Goal: Task Accomplishment & Management: Complete application form

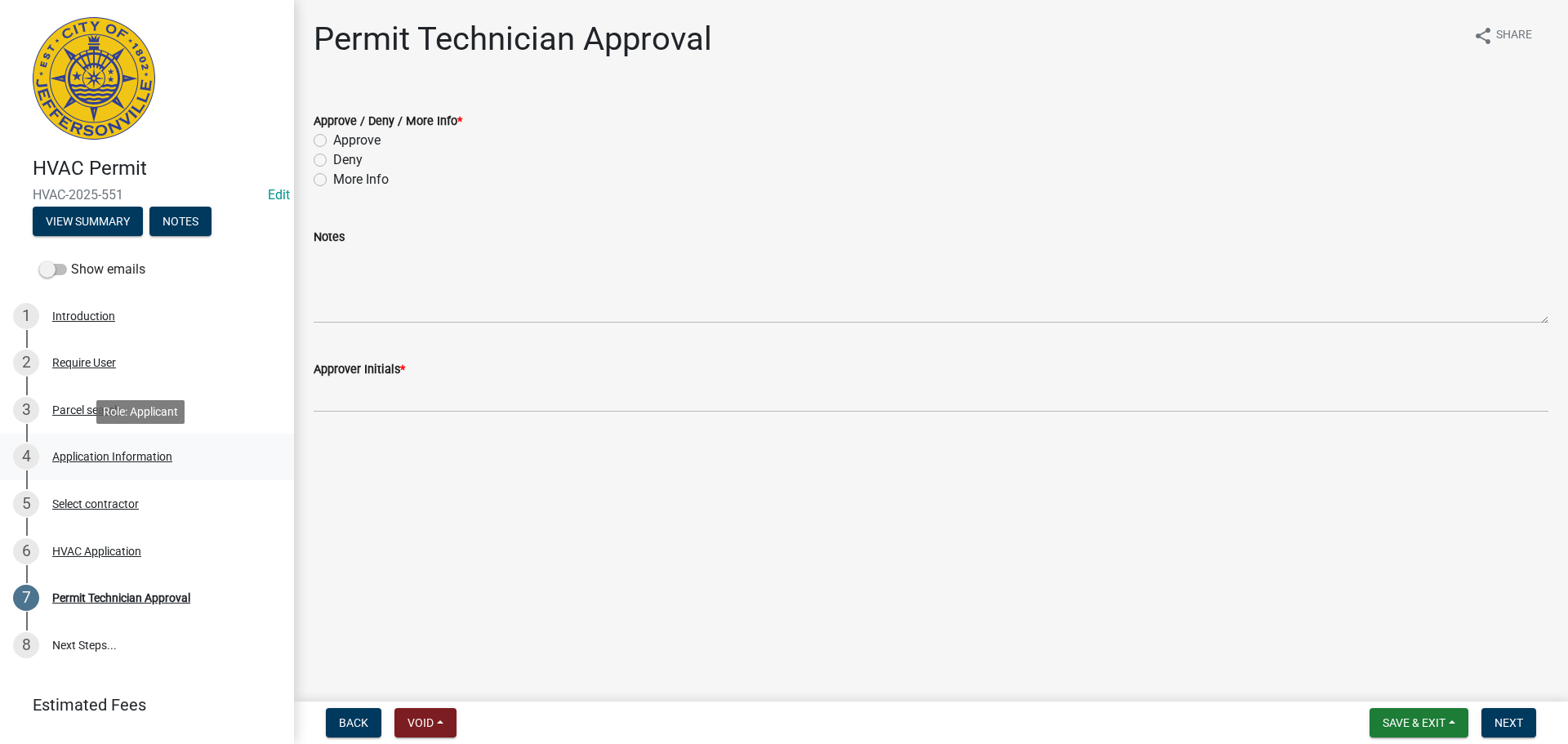
click at [143, 460] on div "Application Information" at bounding box center [112, 456] width 120 height 12
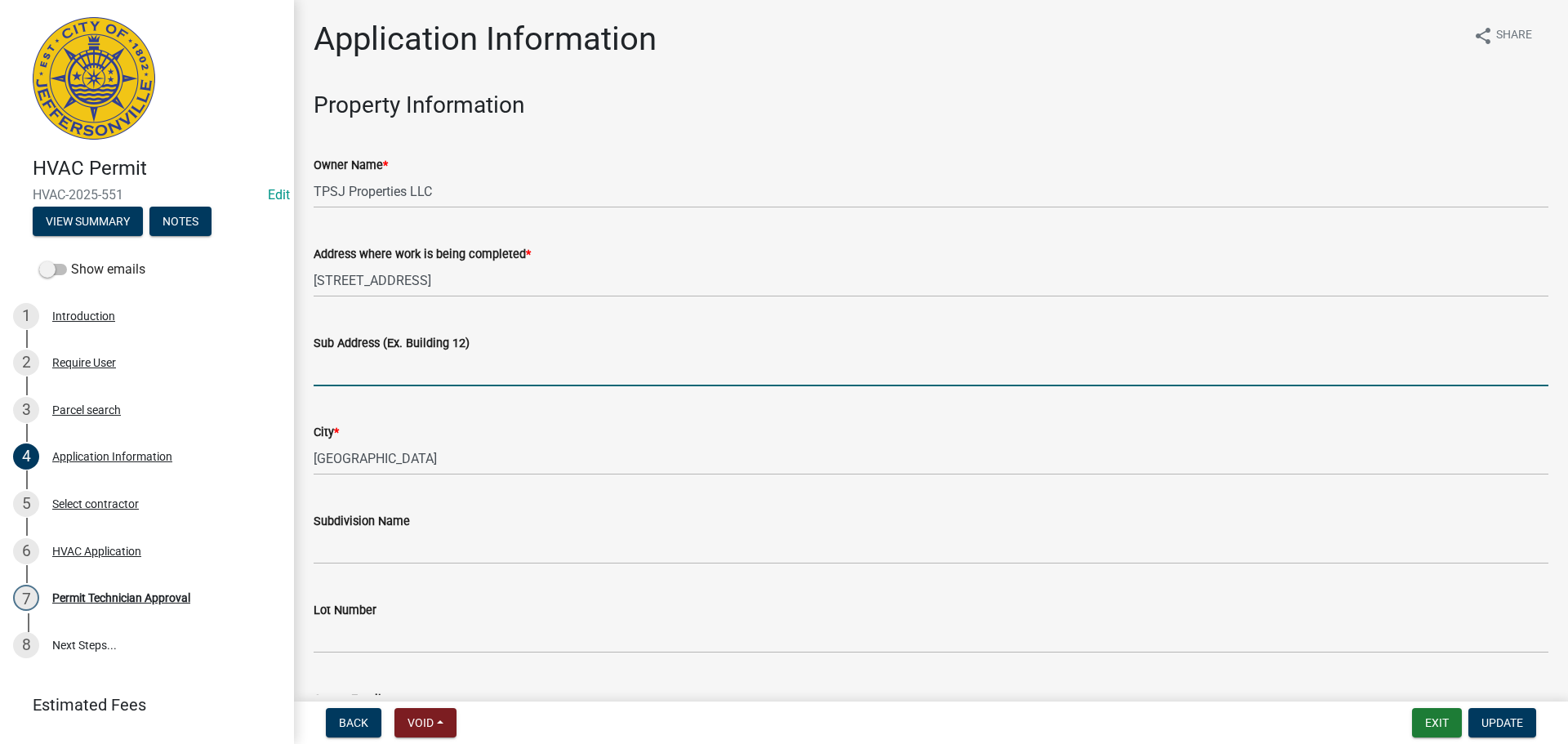
click at [445, 362] on input "Sub Address (Ex. Building 12)" at bounding box center [931, 369] width 1235 height 33
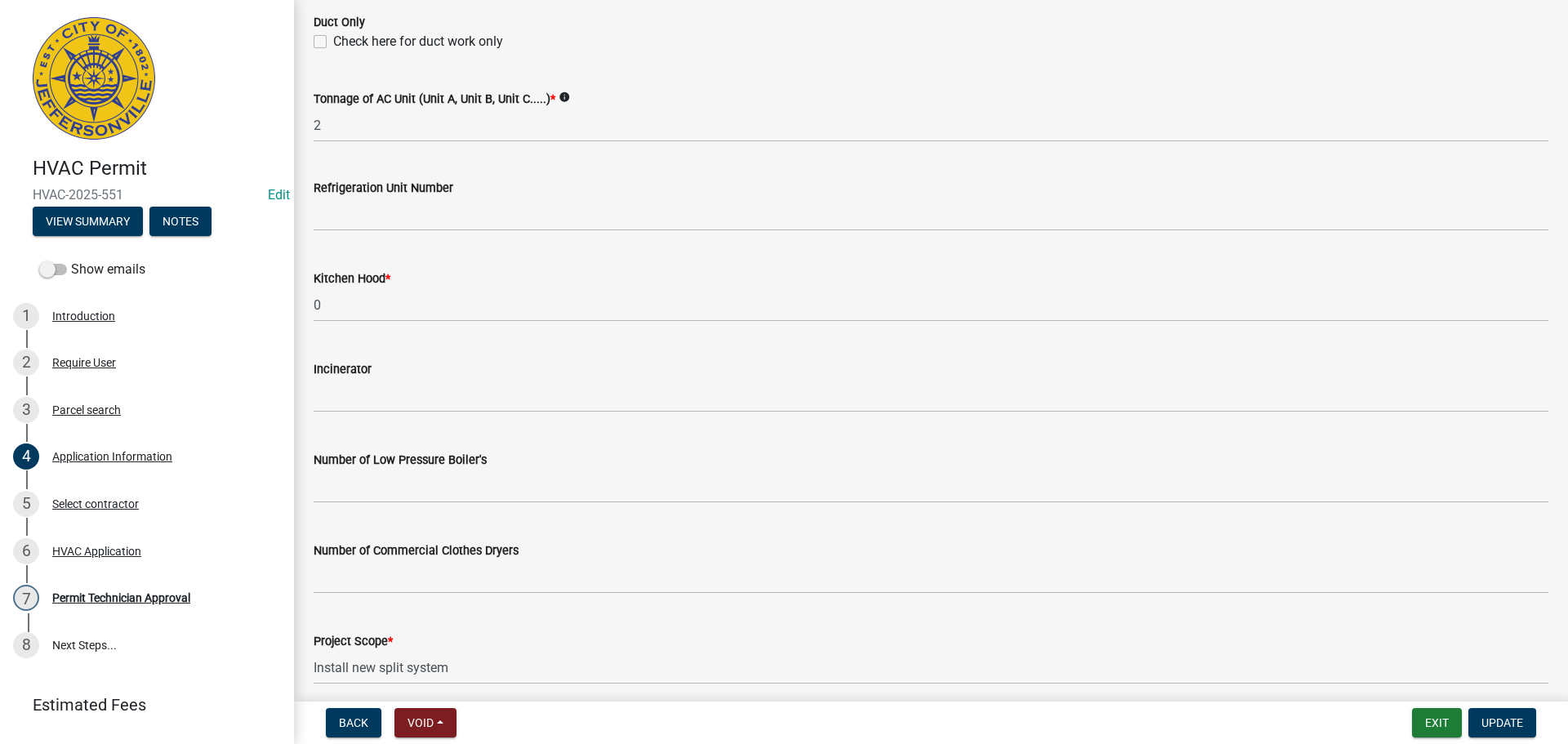
scroll to position [1099, 0]
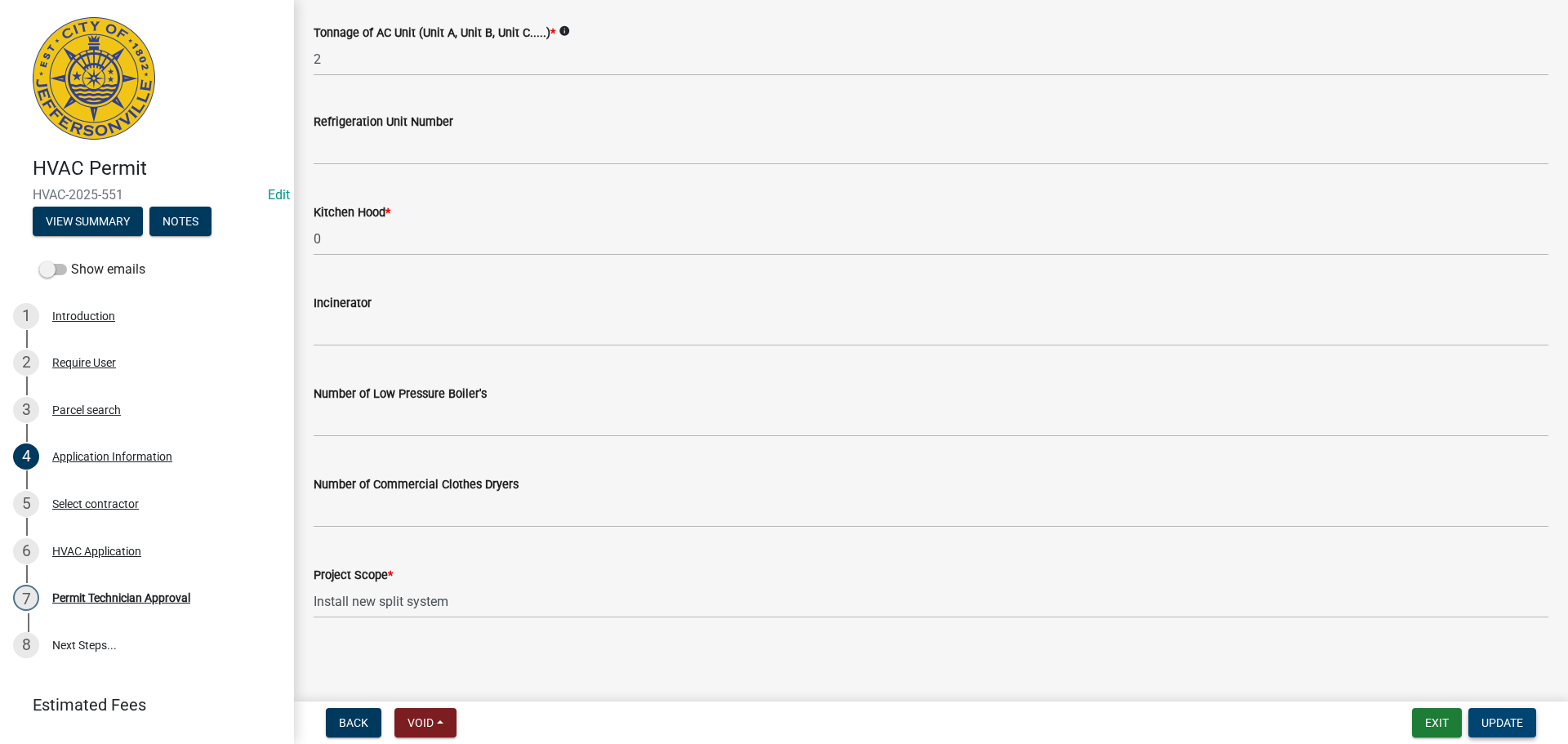
type input "643 Main Street"
click at [1492, 716] on span "Update" at bounding box center [1502, 722] width 42 height 13
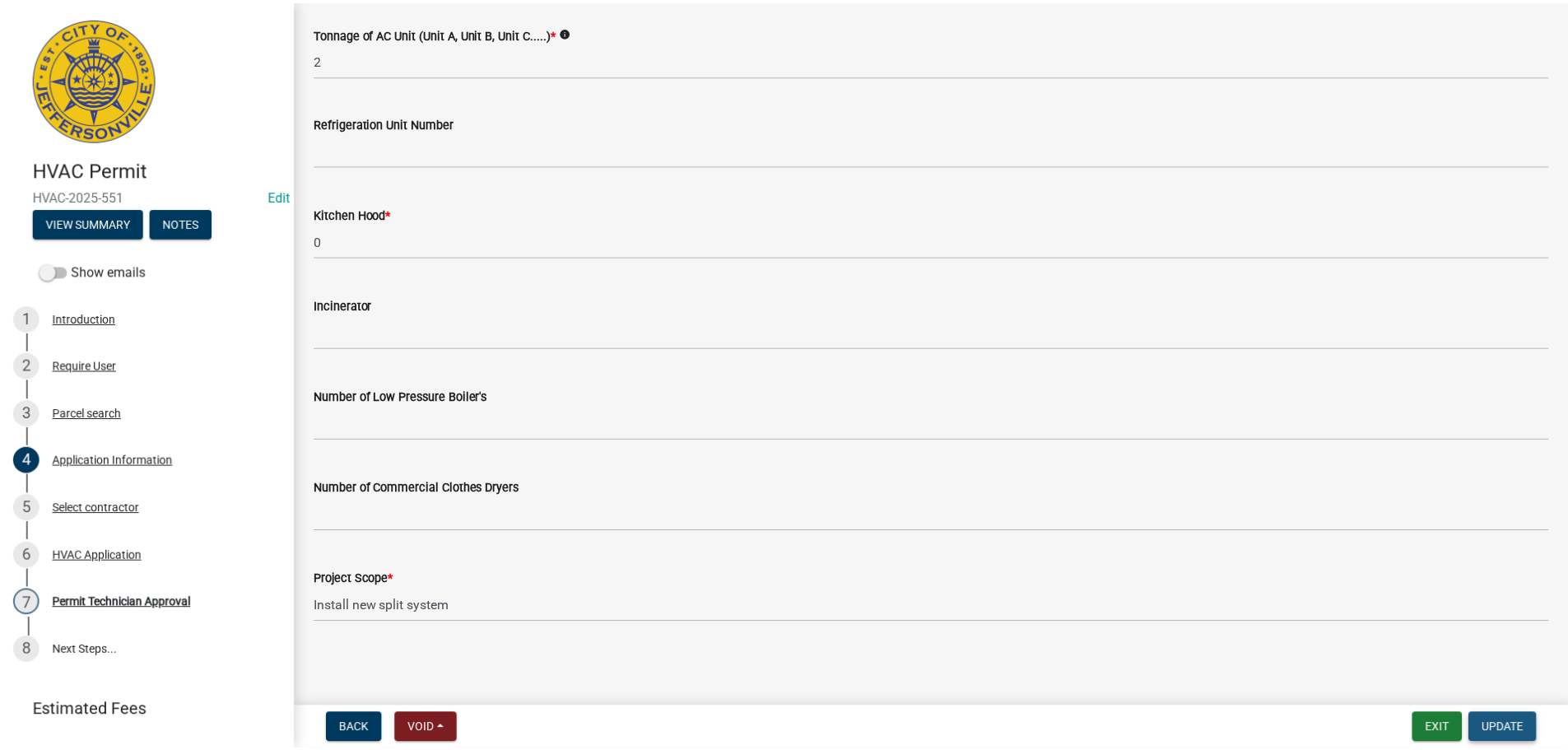
scroll to position [0, 0]
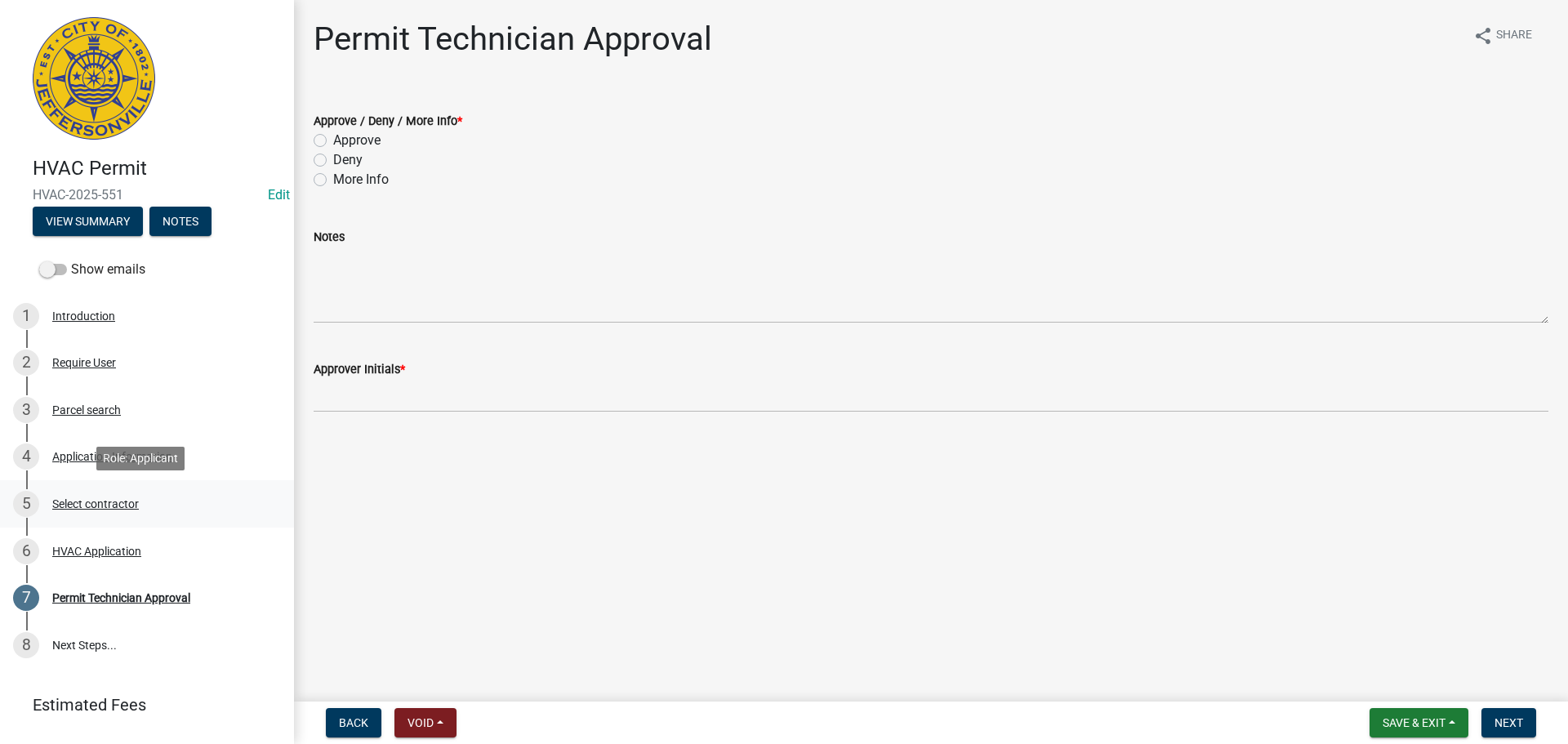
click at [116, 504] on div "Select contractor" at bounding box center [96, 503] width 87 height 12
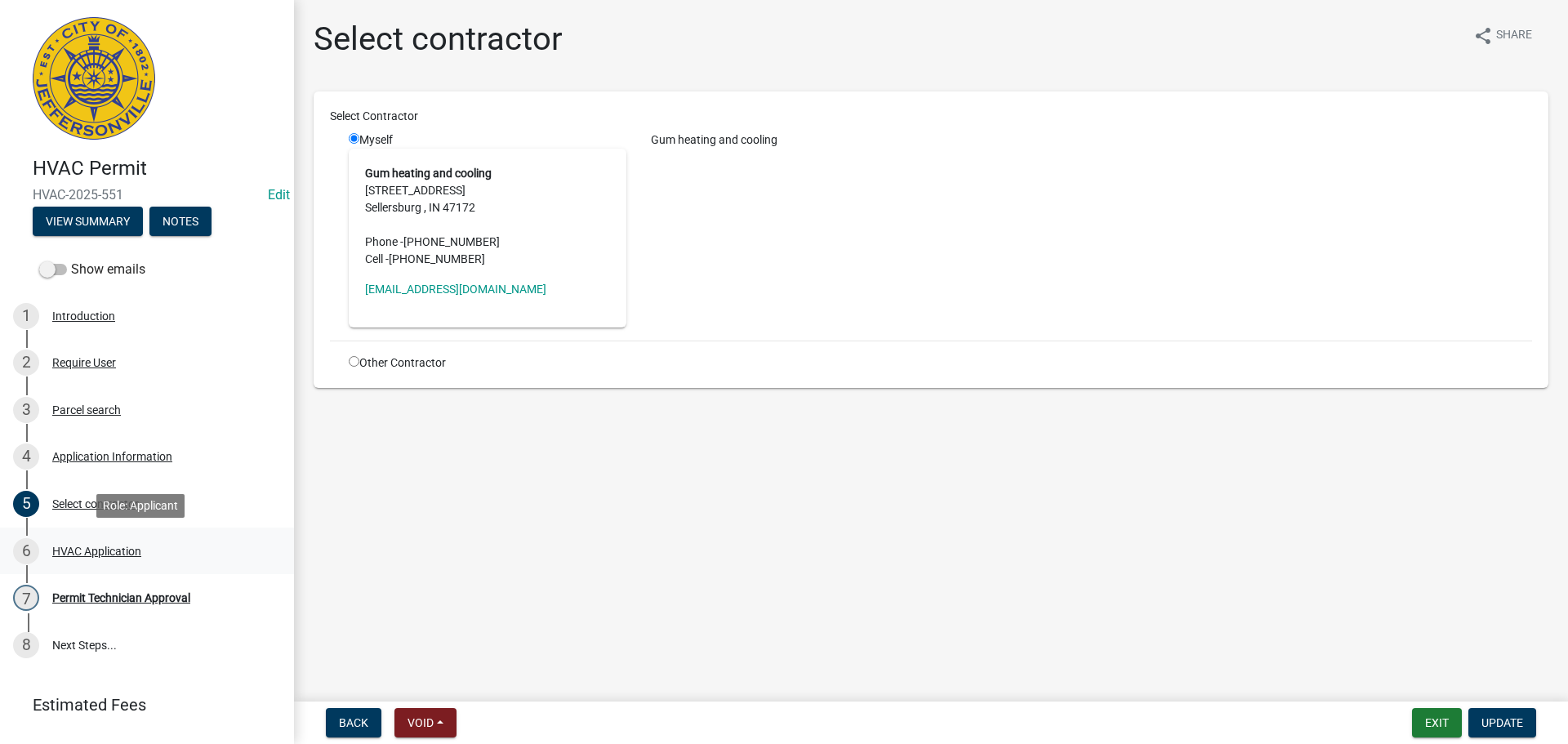
click at [107, 549] on div "HVAC Application" at bounding box center [97, 551] width 89 height 12
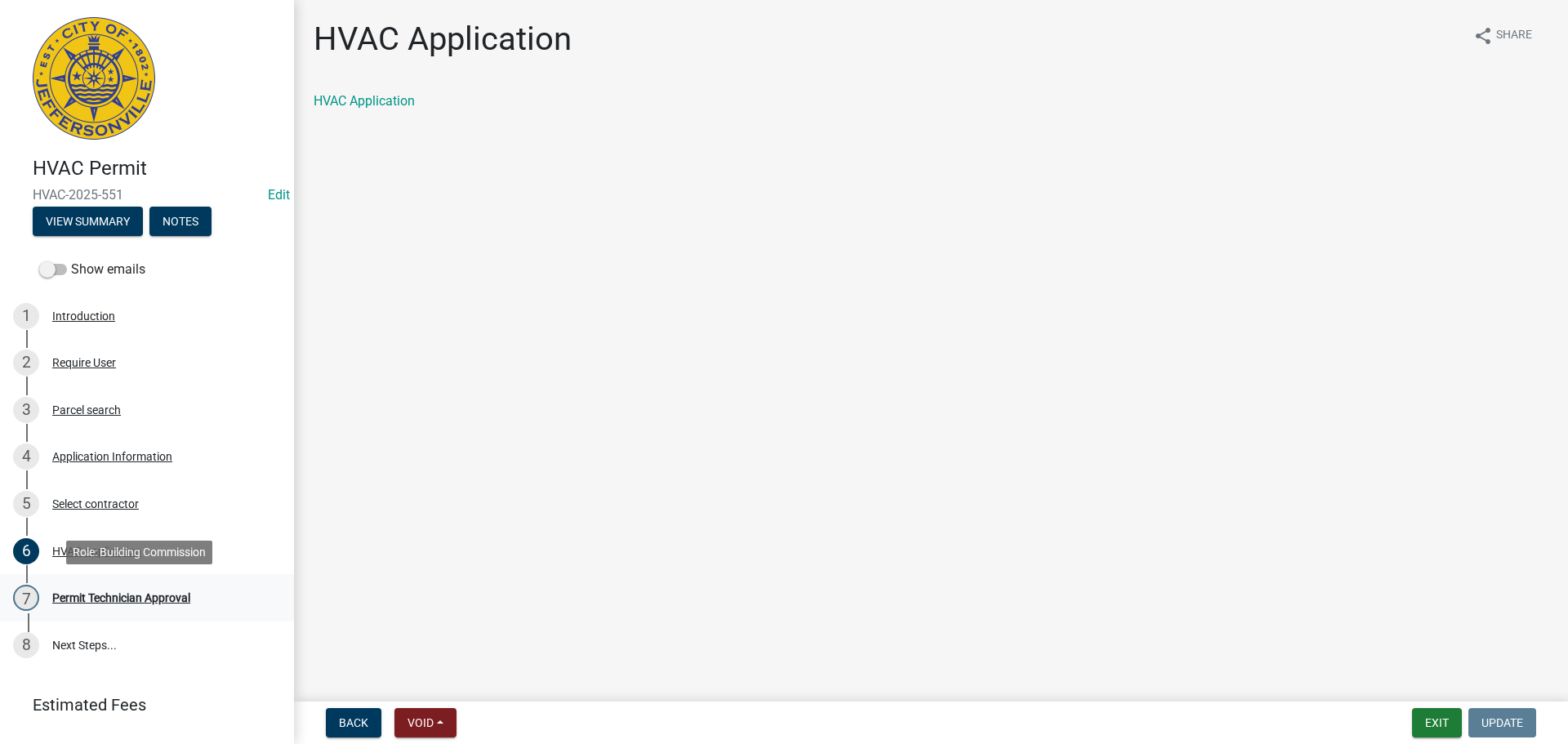
click at [144, 599] on div "Permit Technician Approval" at bounding box center [121, 597] width 138 height 12
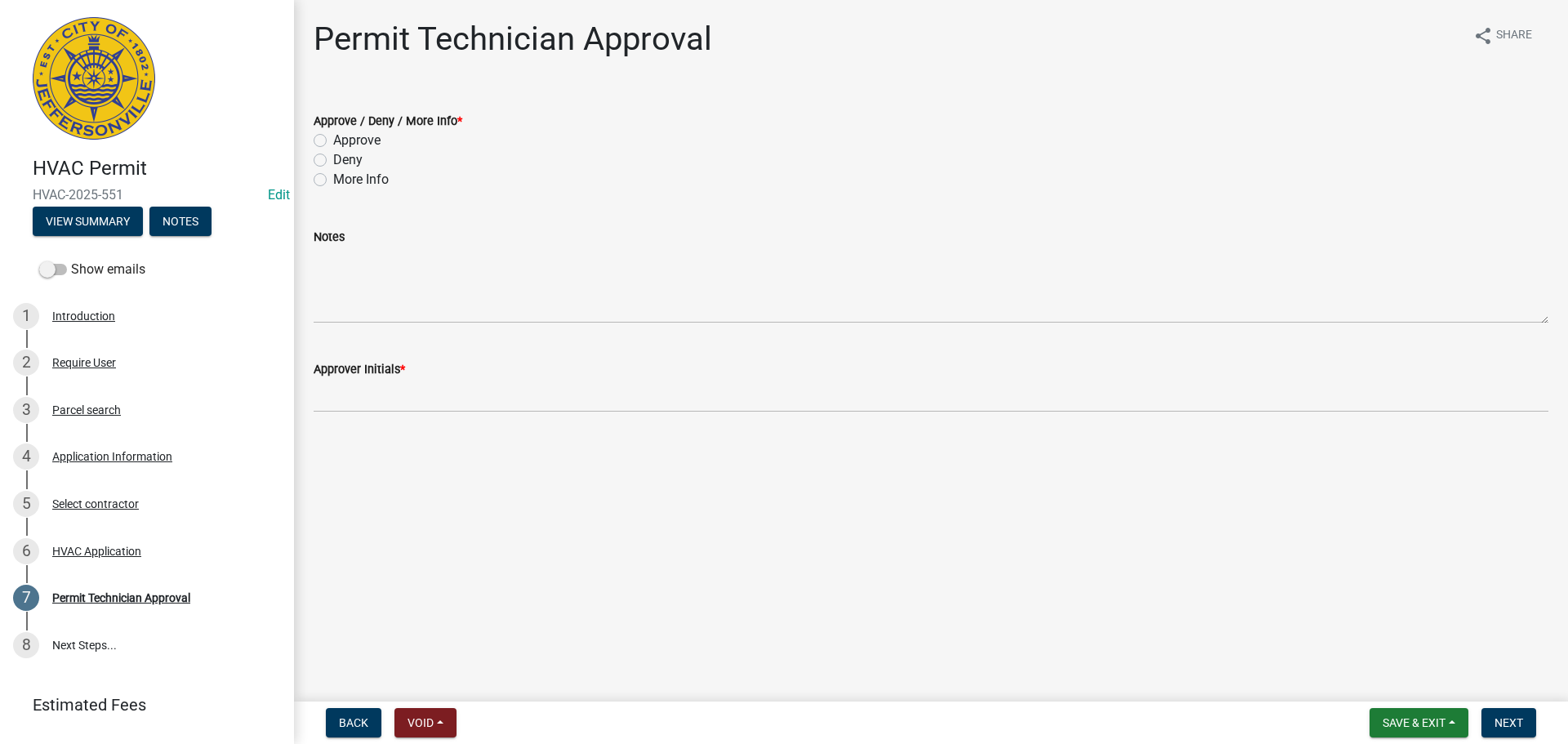
click at [368, 144] on label "Approve" at bounding box center [357, 140] width 47 height 20
click at [344, 141] on input "Approve" at bounding box center [339, 136] width 11 height 11
radio input "true"
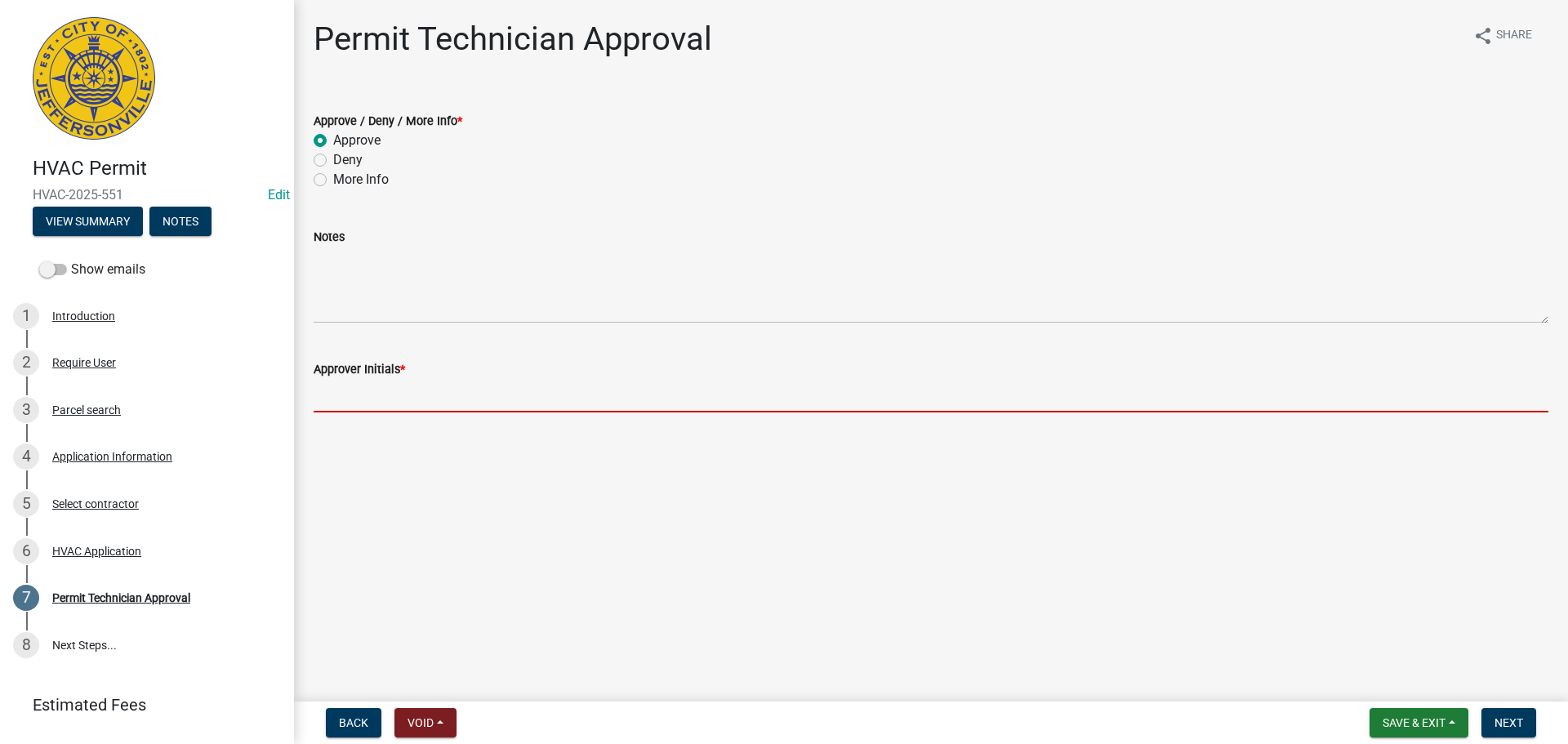
click at [385, 404] on input "Approver Initials *" at bounding box center [931, 396] width 1235 height 33
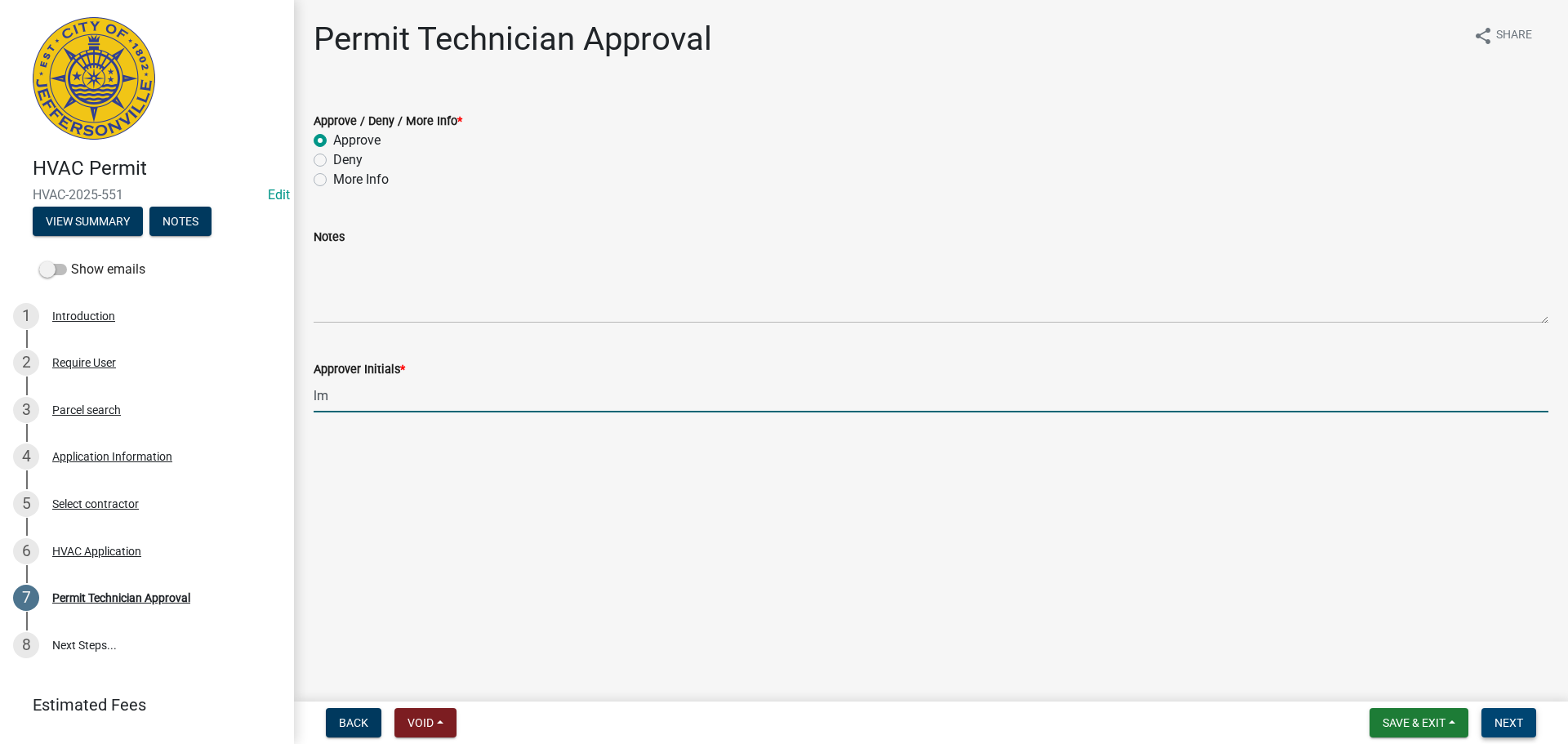
type input "lm"
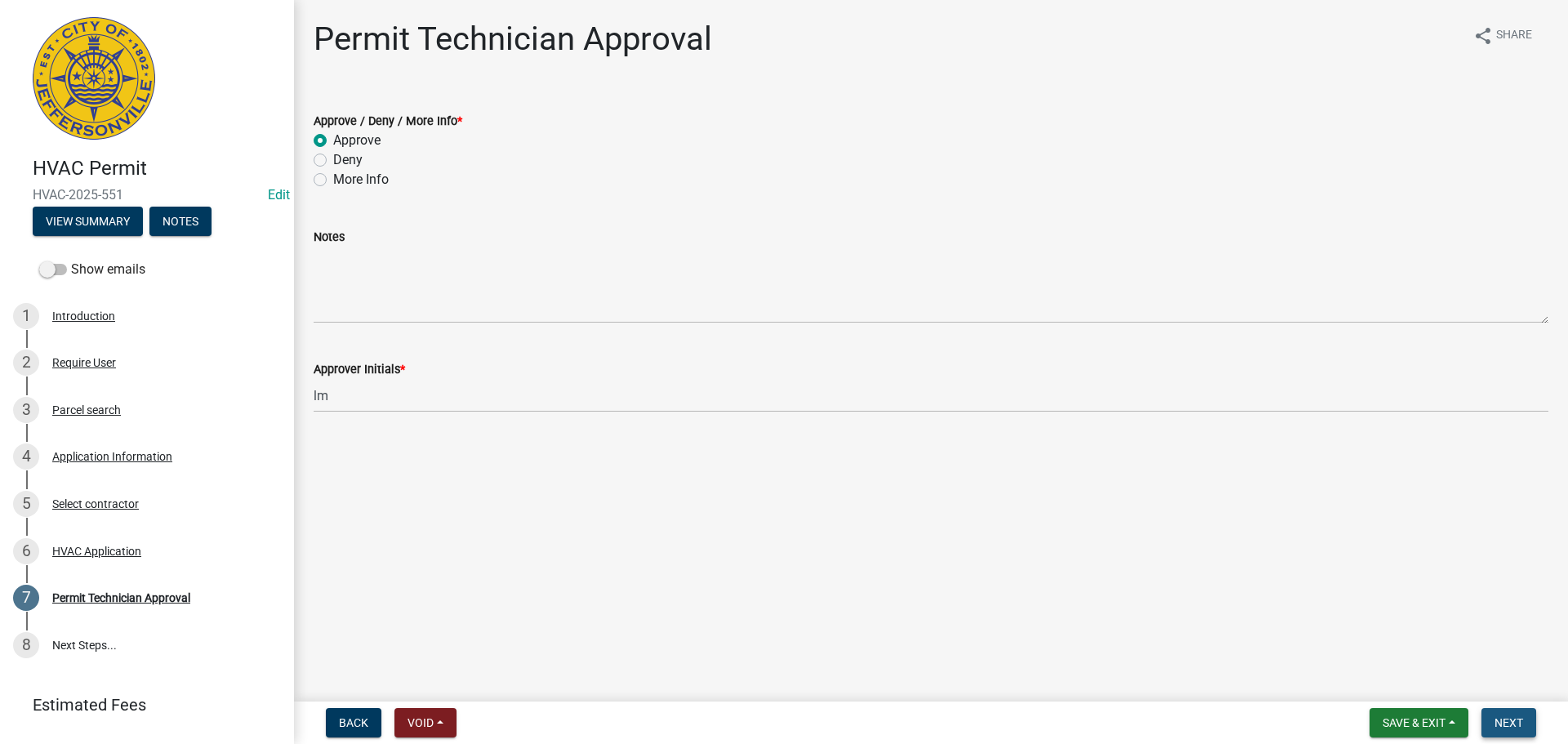
click at [1508, 720] on span "Next" at bounding box center [1509, 722] width 29 height 13
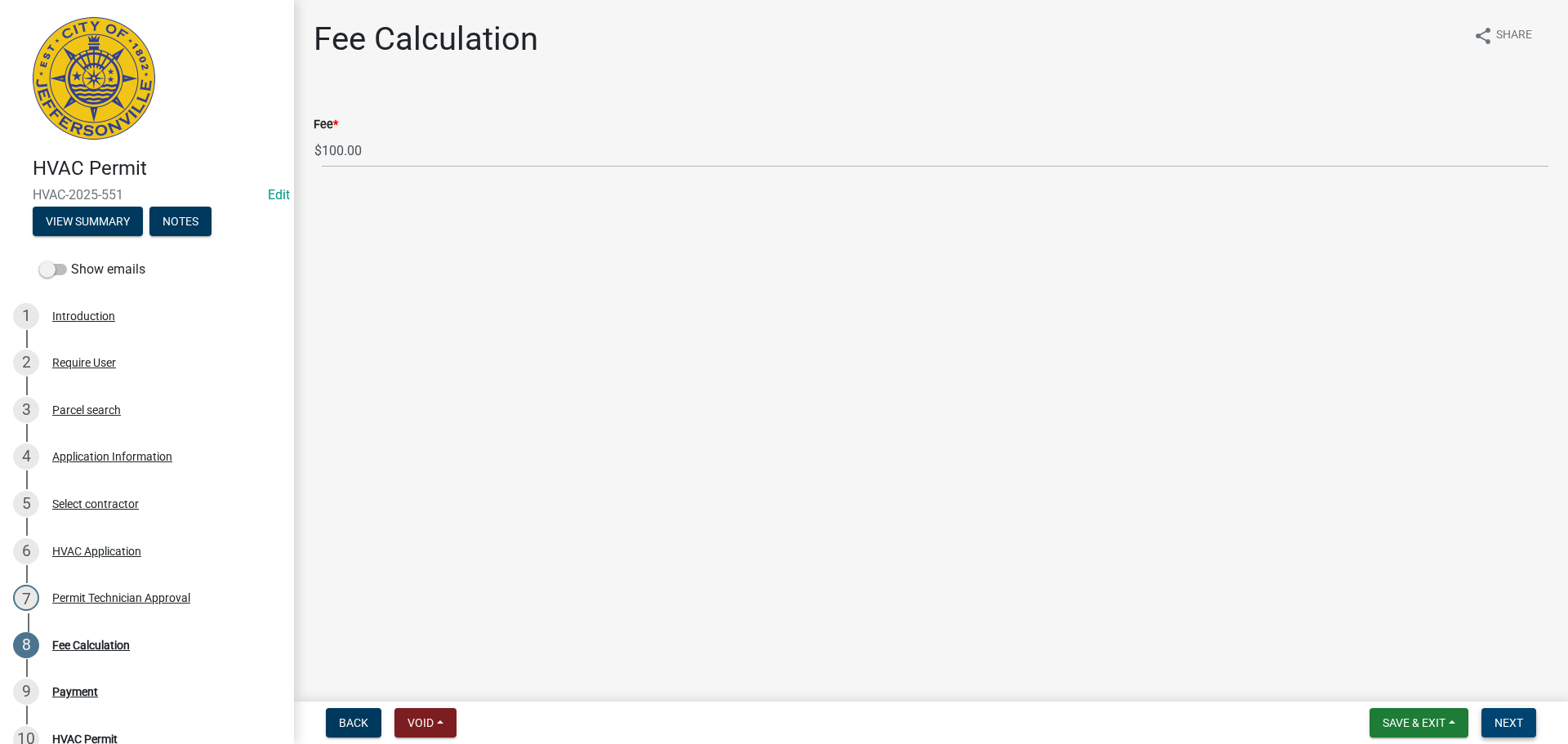
click at [1522, 720] on span "Next" at bounding box center [1509, 722] width 29 height 13
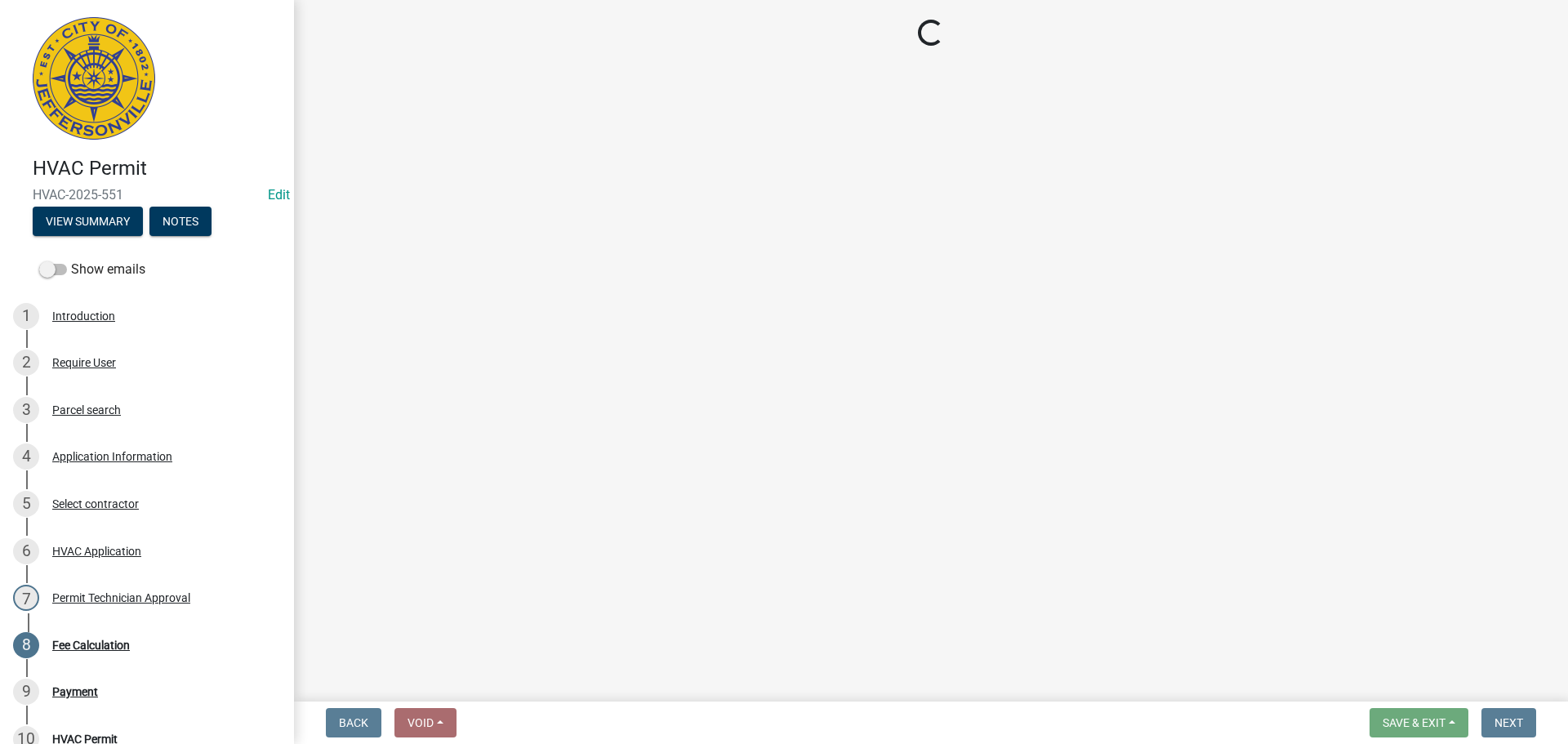
select select "3: 3"
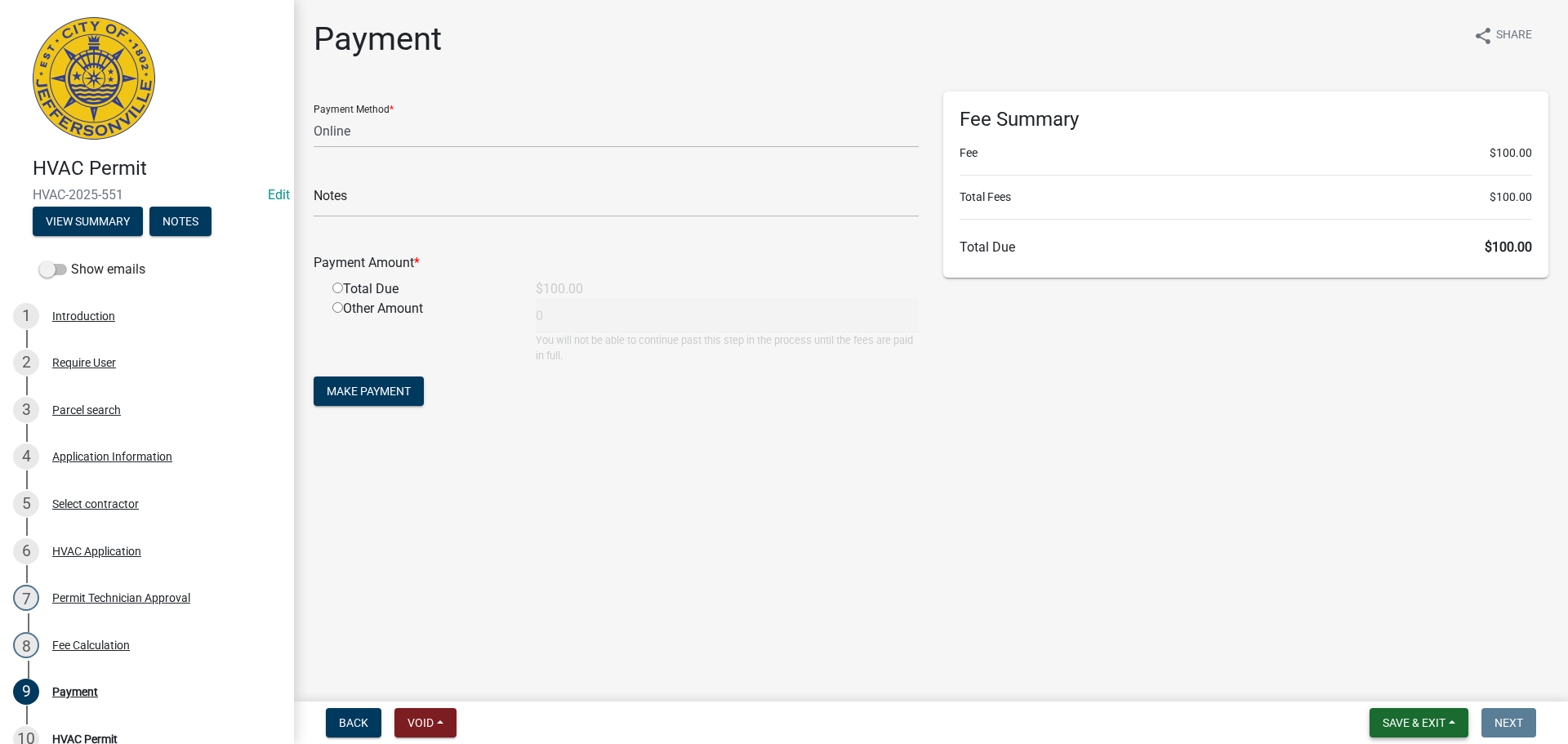
click at [1439, 716] on span "Save & Exit" at bounding box center [1413, 722] width 62 height 13
click at [1432, 683] on button "Save & Exit" at bounding box center [1402, 680] width 130 height 39
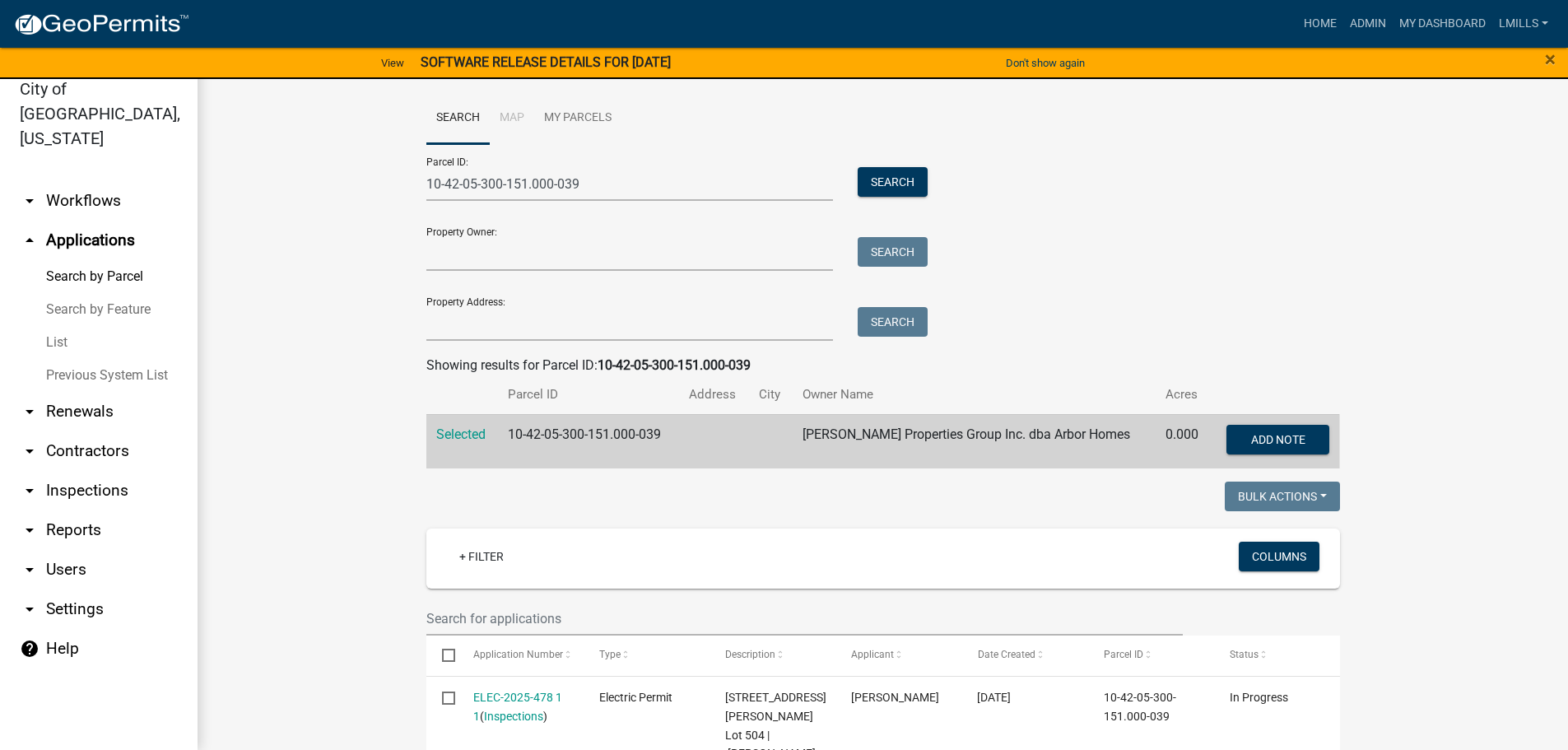
scroll to position [879, 0]
